Goal: Information Seeking & Learning: Learn about a topic

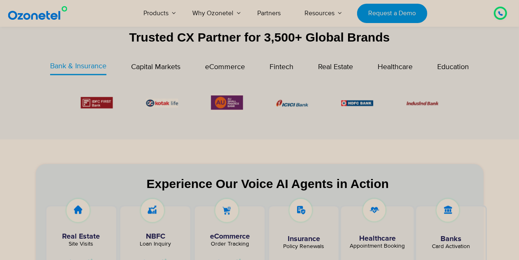
scroll to position [315, 0]
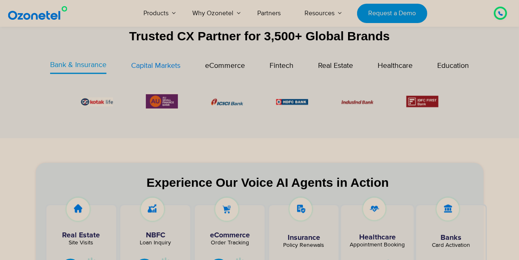
click at [158, 62] on span "Capital Markets" at bounding box center [155, 65] width 49 height 9
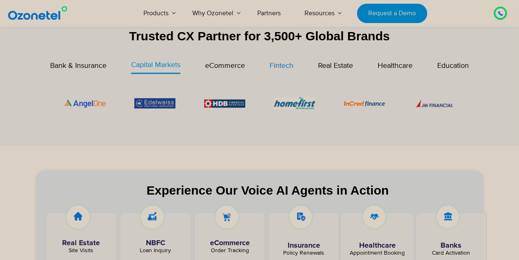
click at [279, 67] on span "Fintech" at bounding box center [281, 65] width 24 height 9
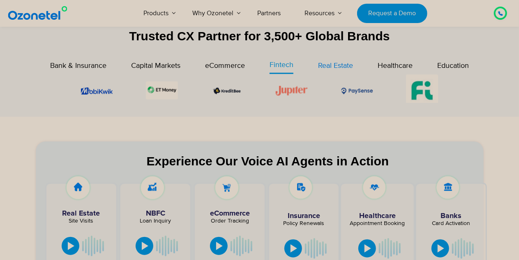
click at [339, 62] on span "Real Estate" at bounding box center [335, 65] width 35 height 9
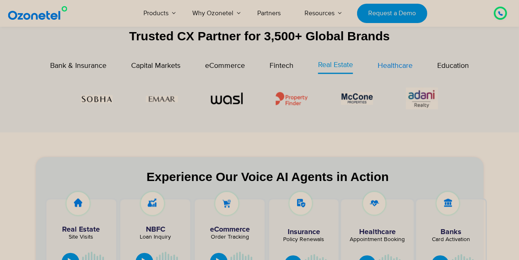
click at [399, 62] on span "Healthcare" at bounding box center [394, 65] width 35 height 9
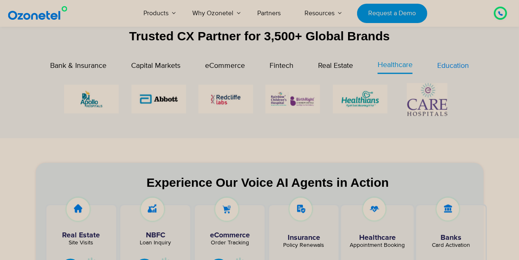
click at [454, 64] on span "Education" at bounding box center [453, 65] width 32 height 9
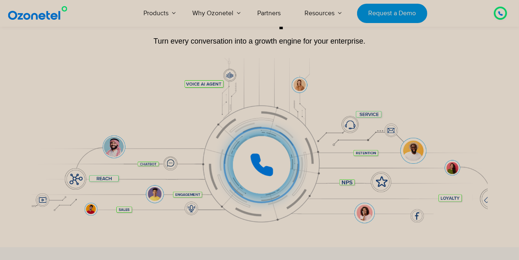
scroll to position [78, 0]
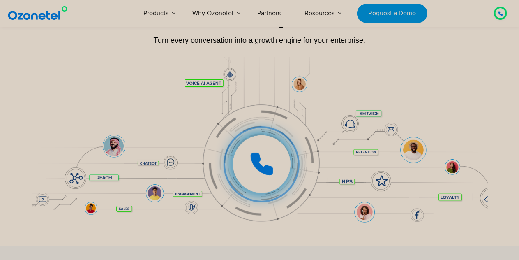
click at [260, 160] on icon at bounding box center [261, 164] width 21 height 21
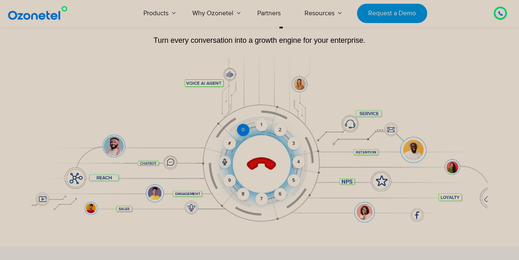
click at [246, 129] on div "0" at bounding box center [243, 130] width 12 height 12
click at [264, 126] on div "1" at bounding box center [261, 125] width 12 height 12
click at [278, 129] on div "2" at bounding box center [280, 130] width 12 height 12
click at [296, 142] on div "3" at bounding box center [293, 143] width 12 height 12
click at [296, 156] on div "4" at bounding box center [298, 162] width 12 height 12
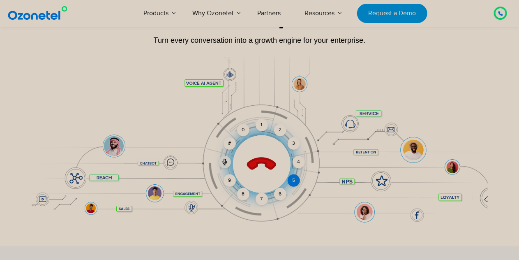
click at [294, 175] on div "5" at bounding box center [293, 180] width 12 height 12
click at [296, 178] on div "5" at bounding box center [293, 180] width 12 height 12
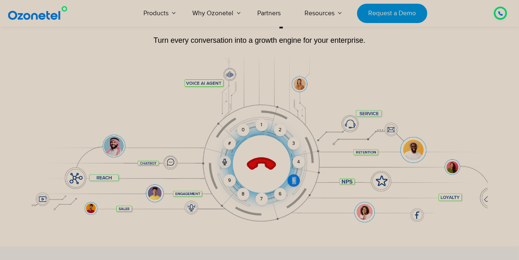
click at [296, 178] on div "5" at bounding box center [293, 180] width 12 height 12
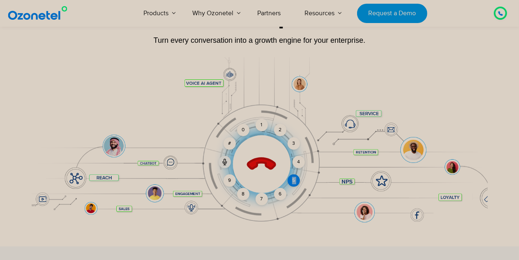
click at [296, 178] on div "5" at bounding box center [293, 180] width 12 height 12
click at [274, 191] on div "6" at bounding box center [280, 194] width 12 height 12
click at [266, 161] on icon at bounding box center [261, 164] width 29 height 29
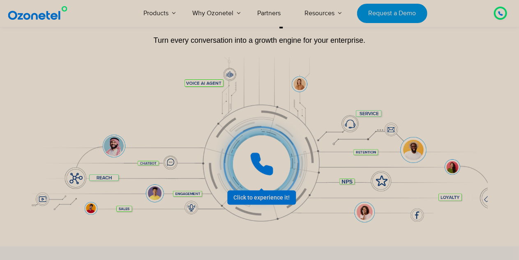
click at [266, 161] on icon at bounding box center [261, 164] width 25 height 25
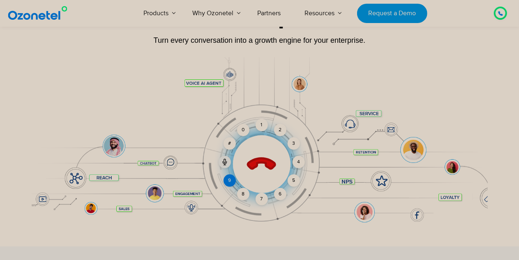
click at [232, 183] on div "9" at bounding box center [229, 180] width 12 height 12
click at [293, 182] on div "5" at bounding box center [293, 180] width 12 height 12
click at [245, 195] on div "8" at bounding box center [243, 194] width 12 height 12
click at [276, 129] on div "2" at bounding box center [280, 130] width 12 height 12
click at [281, 193] on div "6" at bounding box center [280, 194] width 12 height 12
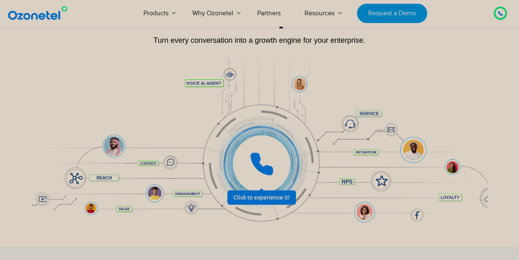
click at [263, 198] on div at bounding box center [261, 164] width 76 height 76
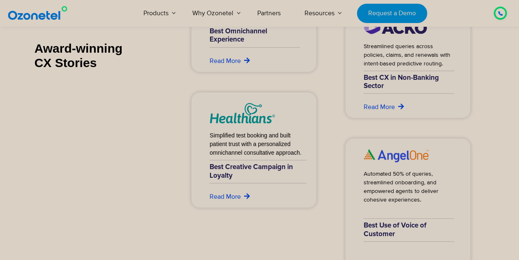
scroll to position [3317, 0]
